Goal: Task Accomplishment & Management: Use online tool/utility

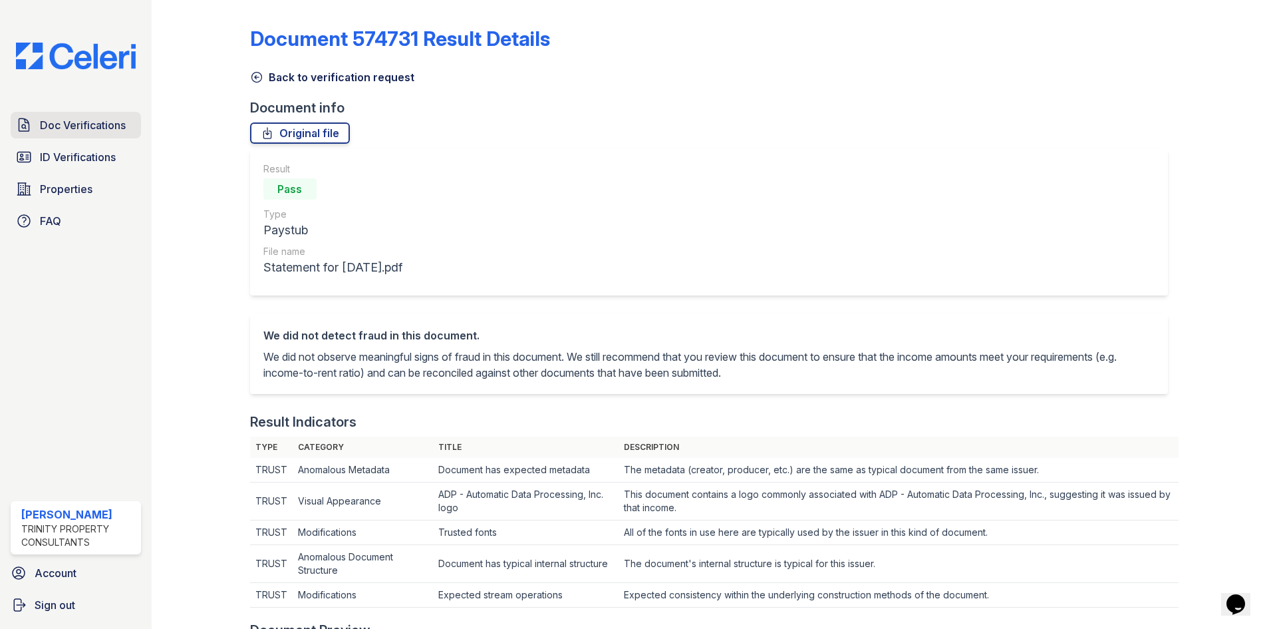
scroll to position [665, 0]
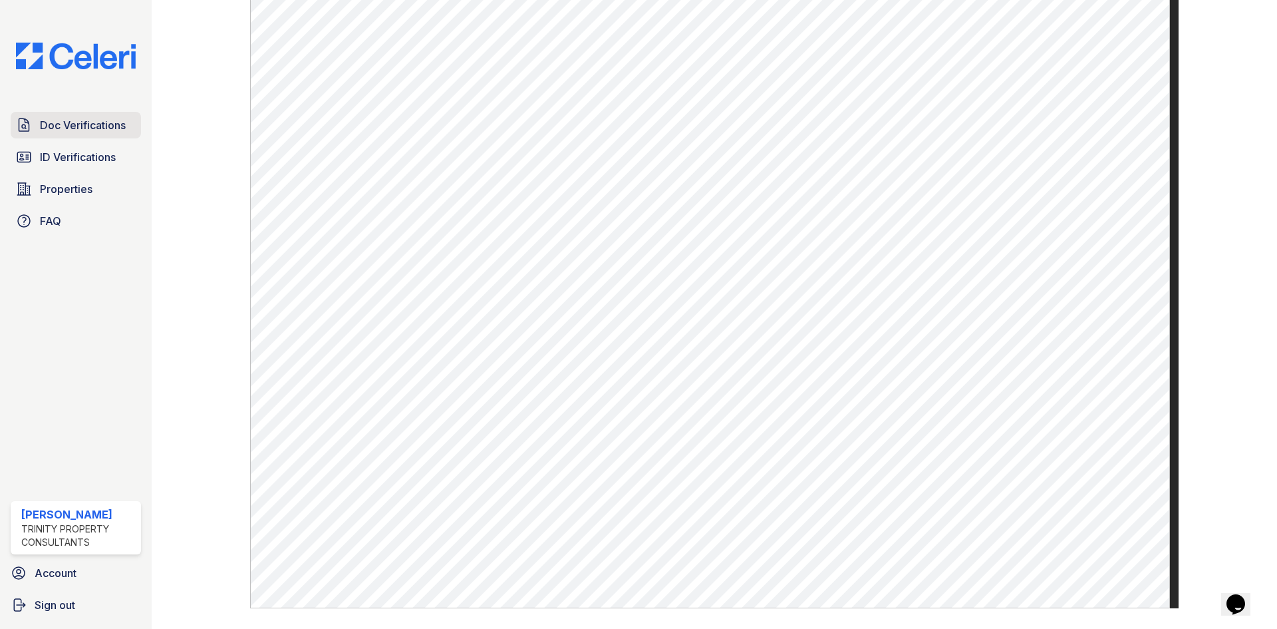
click at [79, 122] on span "Doc Verifications" at bounding box center [83, 125] width 86 height 16
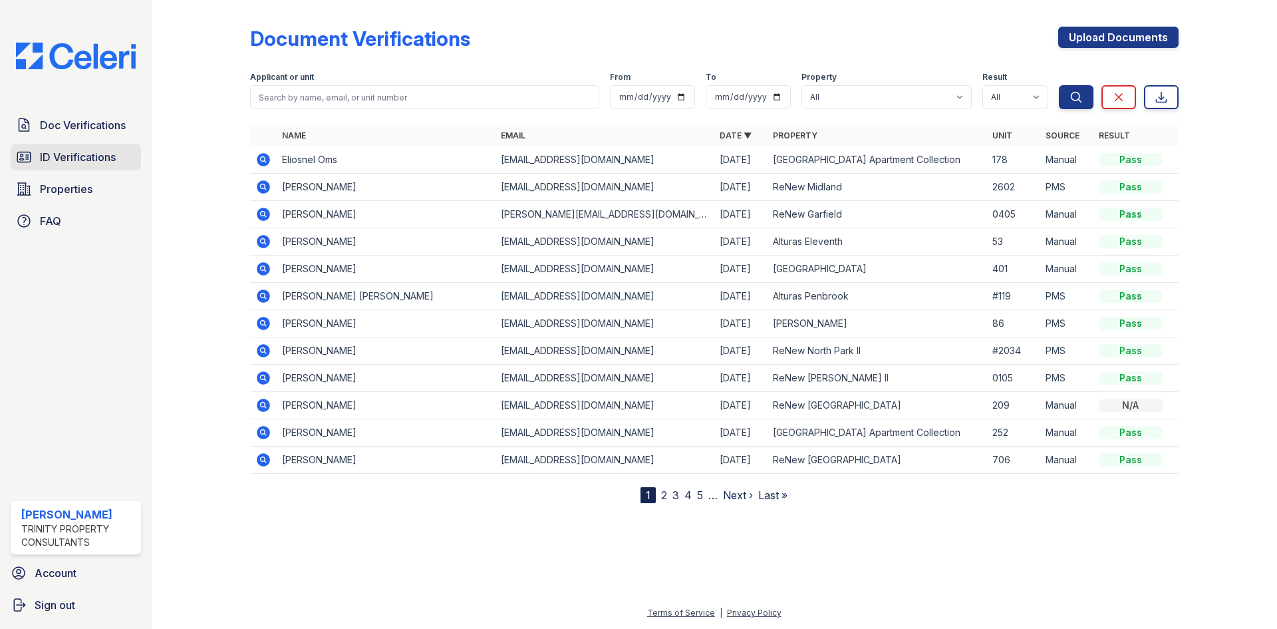
click at [82, 158] on span "ID Verifications" at bounding box center [78, 157] width 76 height 16
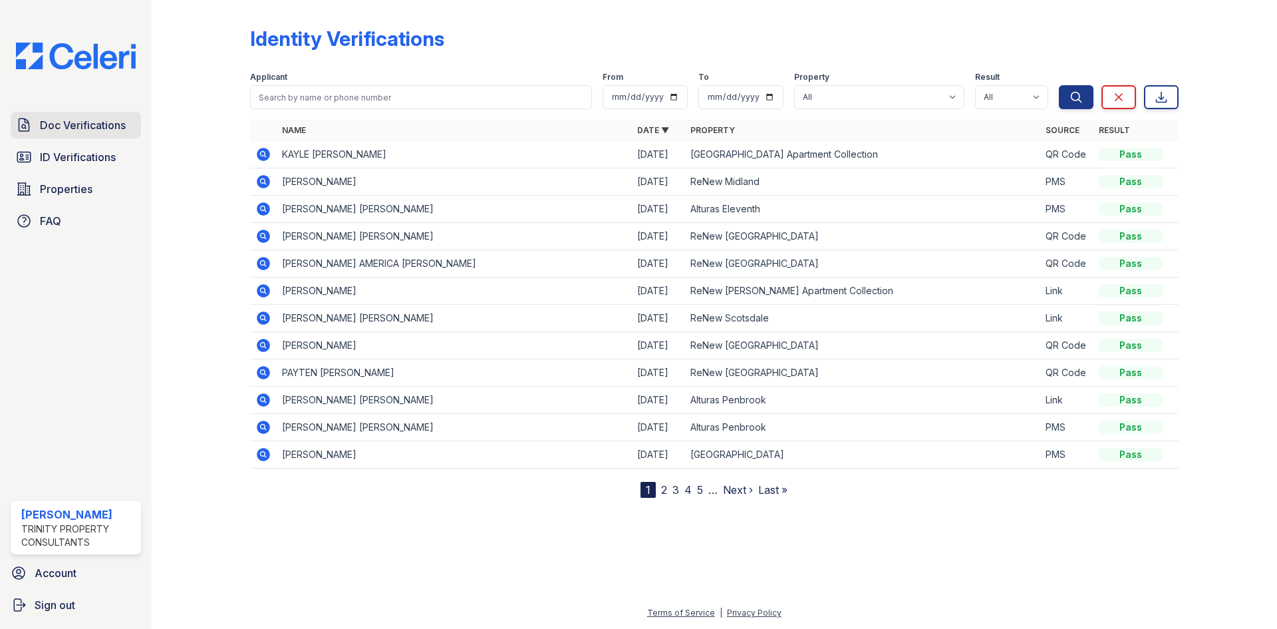
click at [92, 134] on link "Doc Verifications" at bounding box center [76, 125] width 130 height 27
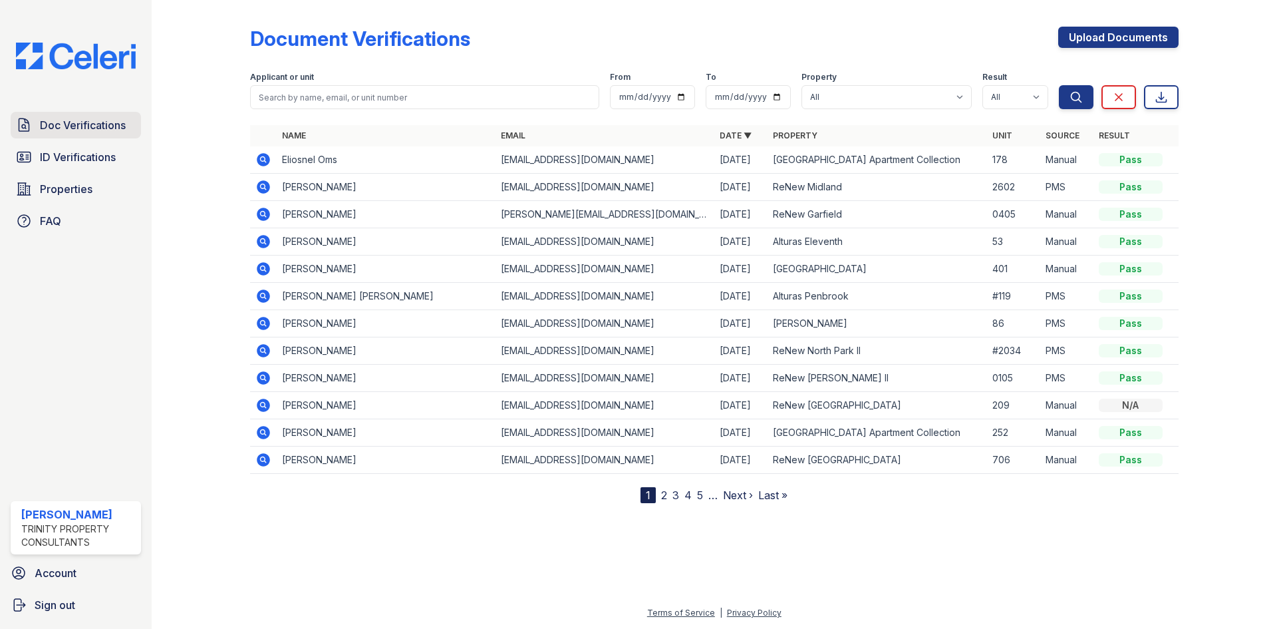
click at [117, 138] on link "Doc Verifications" at bounding box center [76, 125] width 130 height 27
click at [71, 130] on span "Doc Verifications" at bounding box center [83, 125] width 86 height 16
click at [91, 176] on link "Properties" at bounding box center [76, 189] width 130 height 27
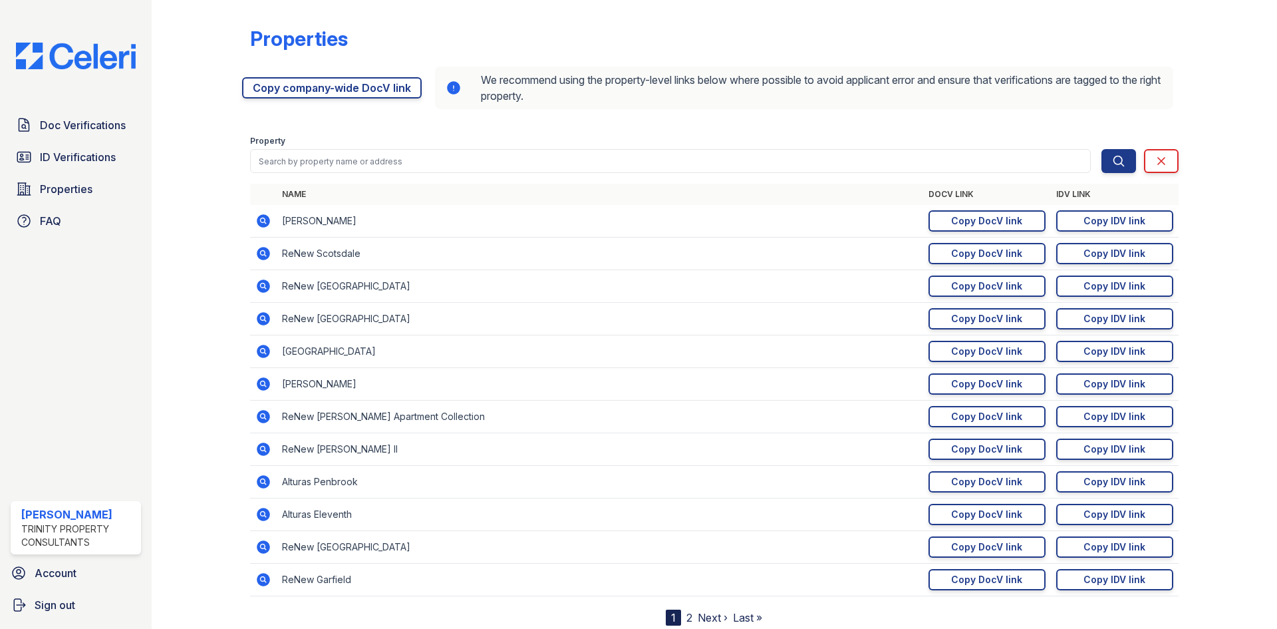
click at [92, 168] on link "ID Verifications" at bounding box center [76, 157] width 130 height 27
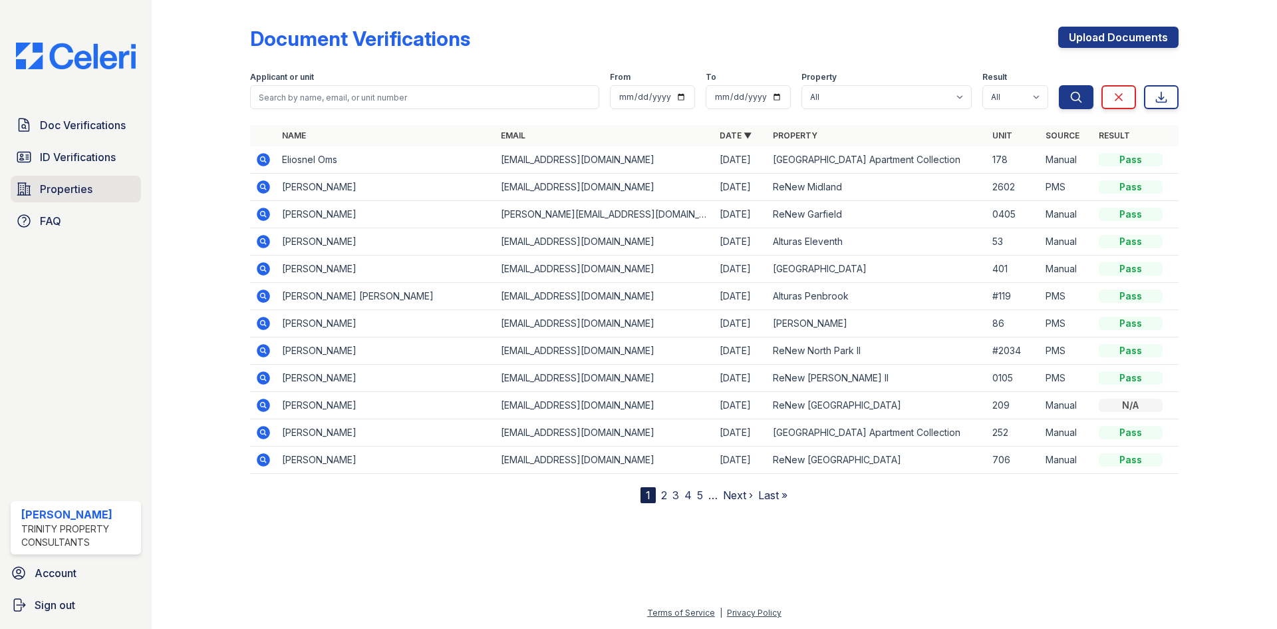
click at [71, 194] on span "Properties" at bounding box center [66, 189] width 53 height 16
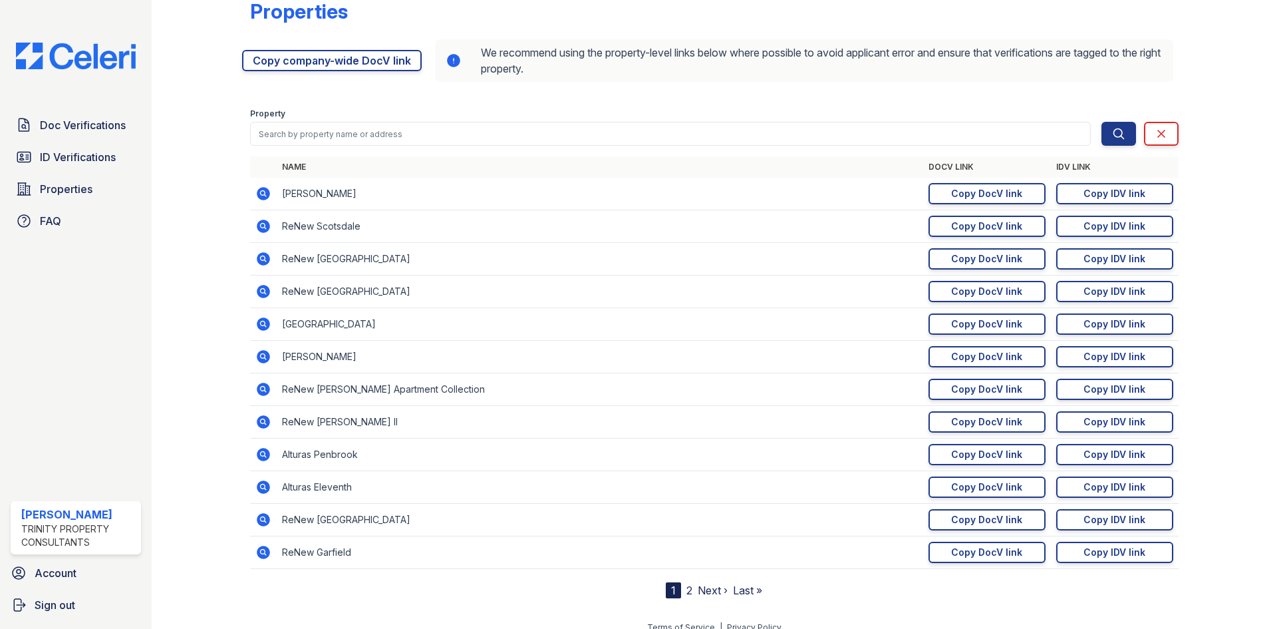
scroll to position [42, 0]
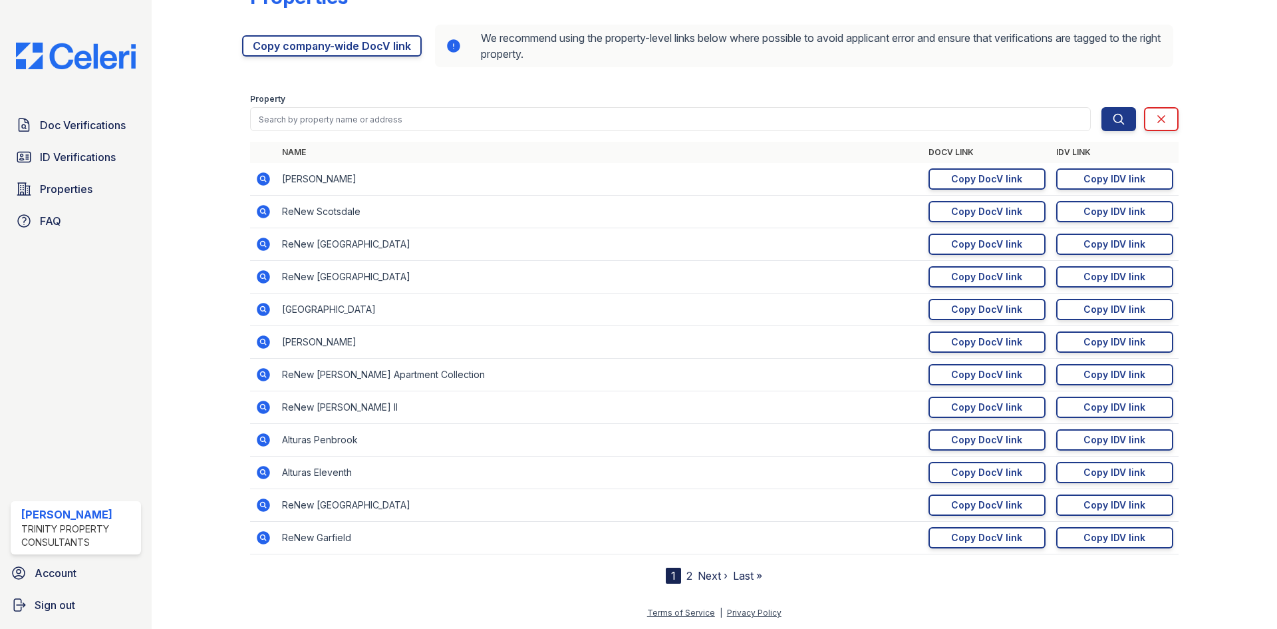
click at [687, 580] on nav "1 2 Next › Last »" at bounding box center [714, 575] width 96 height 16
click at [686, 579] on link "2" at bounding box center [689, 575] width 6 height 13
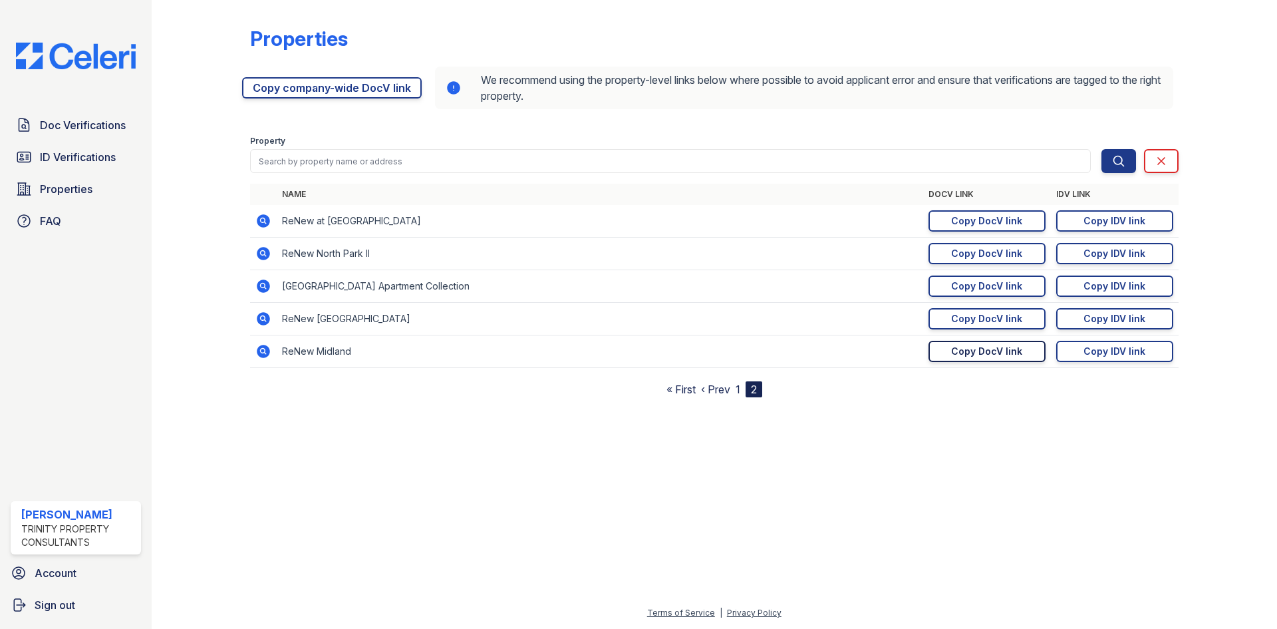
click at [1003, 360] on link "Copy DocV link Copy link" at bounding box center [987, 351] width 117 height 21
click at [1126, 353] on div "Copy IDV link" at bounding box center [1115, 351] width 62 height 13
